Goal: Check status: Check status

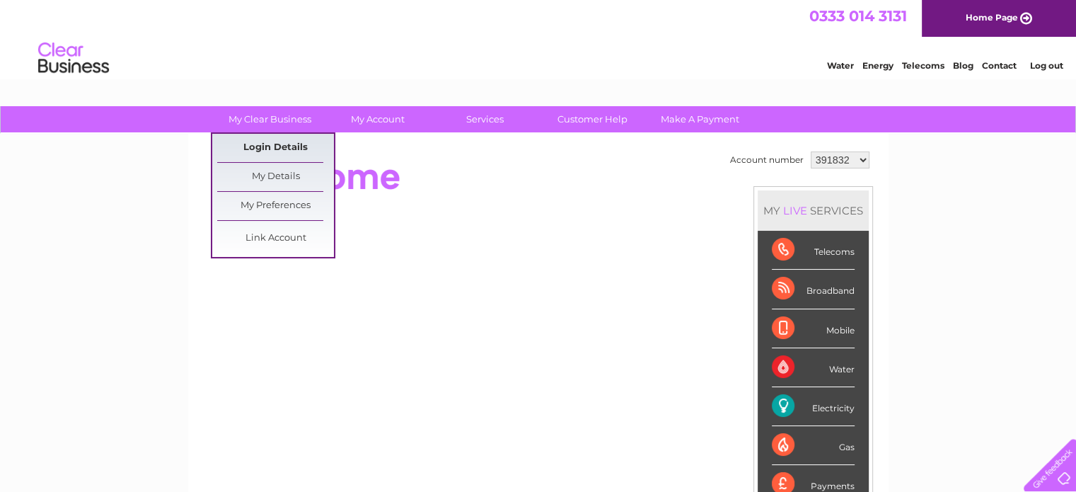
click at [285, 155] on link "Login Details" at bounding box center [275, 148] width 117 height 28
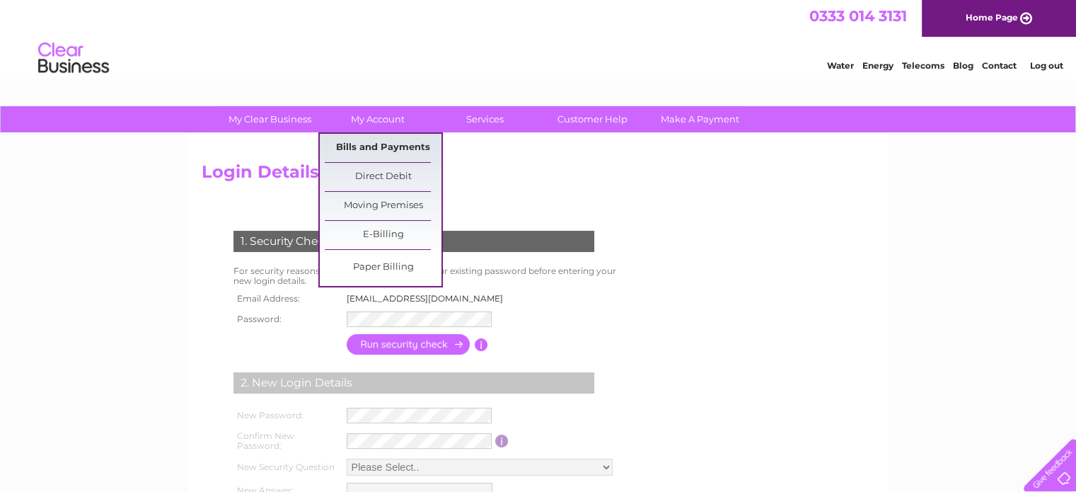
click at [398, 151] on link "Bills and Payments" at bounding box center [383, 148] width 117 height 28
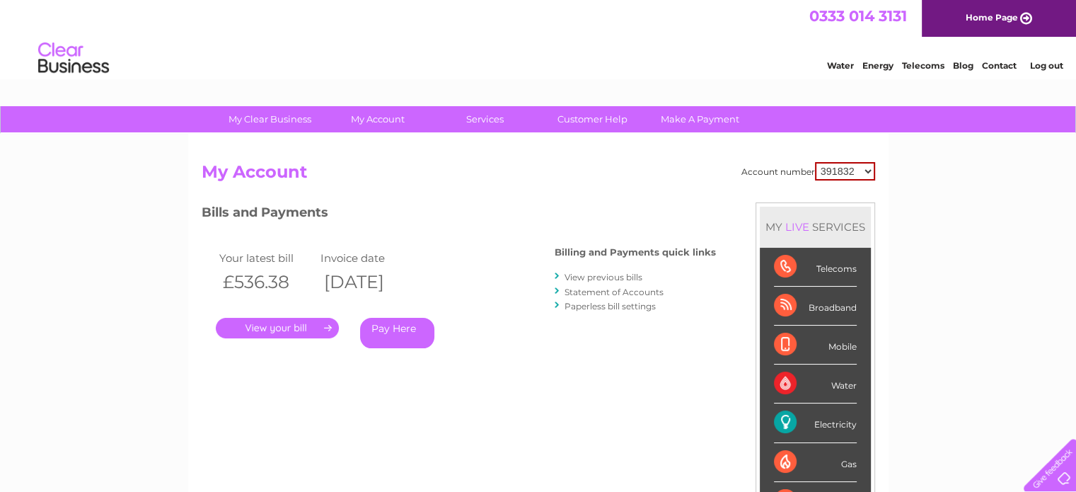
click at [816, 163] on select "391832 1029929 2022426" at bounding box center [845, 171] width 60 height 18
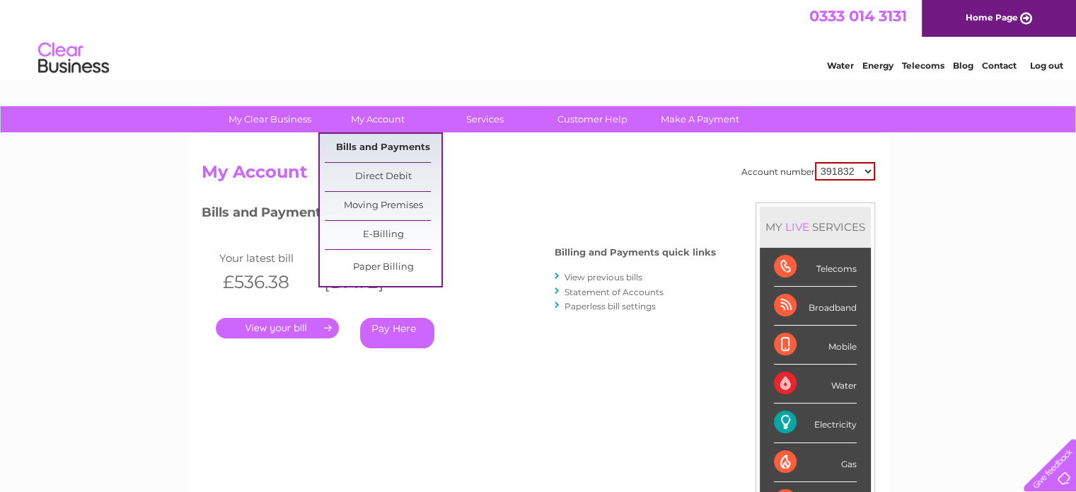
click at [369, 139] on link "Bills and Payments" at bounding box center [383, 148] width 117 height 28
